Goal: Information Seeking & Learning: Learn about a topic

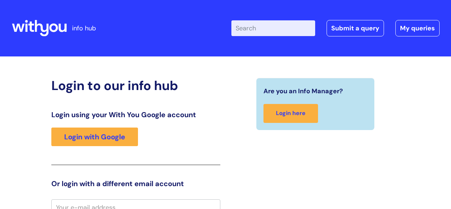
scroll to position [6, 0]
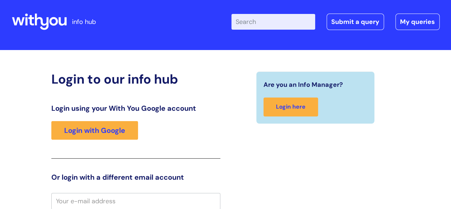
click at [253, 15] on input "Enter your search term here..." at bounding box center [273, 22] width 84 height 16
click at [102, 118] on div "Login using your With You Google account Login with Google" at bounding box center [135, 131] width 169 height 55
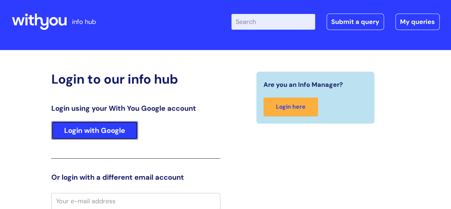
click at [105, 124] on link "Login with Google" at bounding box center [94, 130] width 87 height 19
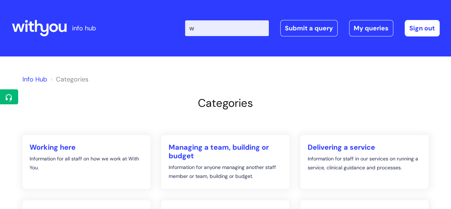
click at [215, 26] on input "w" at bounding box center [227, 28] width 84 height 16
type input "wellbeing"
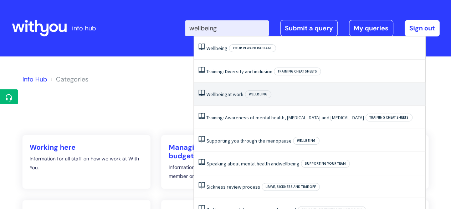
click at [228, 89] on li "Wellbeing at work Wellbeing" at bounding box center [309, 93] width 231 height 23
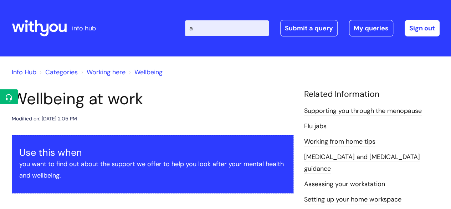
click at [212, 22] on input "a" at bounding box center [227, 28] width 84 height 16
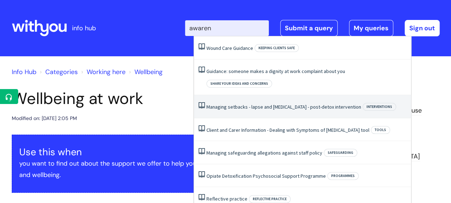
type input "awarene"
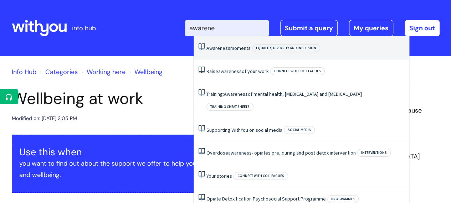
click at [230, 51] on link "Awareness moments" at bounding box center [228, 48] width 44 height 6
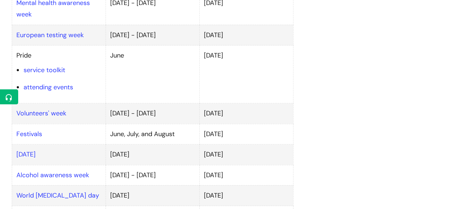
scroll to position [417, 0]
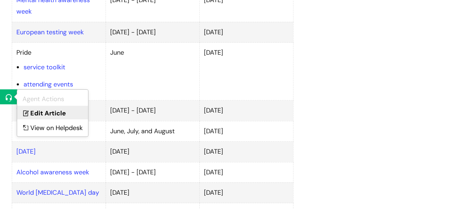
click at [46, 116] on link "Edit Article" at bounding box center [52, 112] width 71 height 13
